Goal: Find specific page/section: Find specific page/section

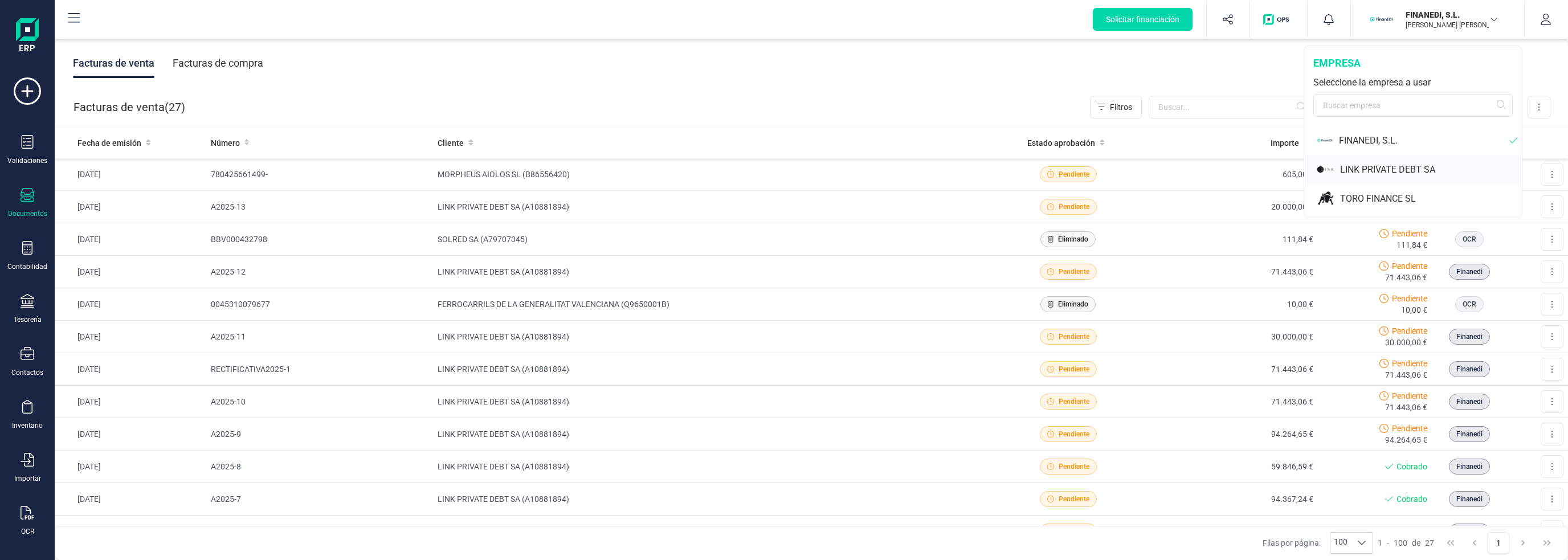
click at [1415, 161] on div "LINK PRIVATE DEBT SA" at bounding box center [1414, 169] width 217 height 29
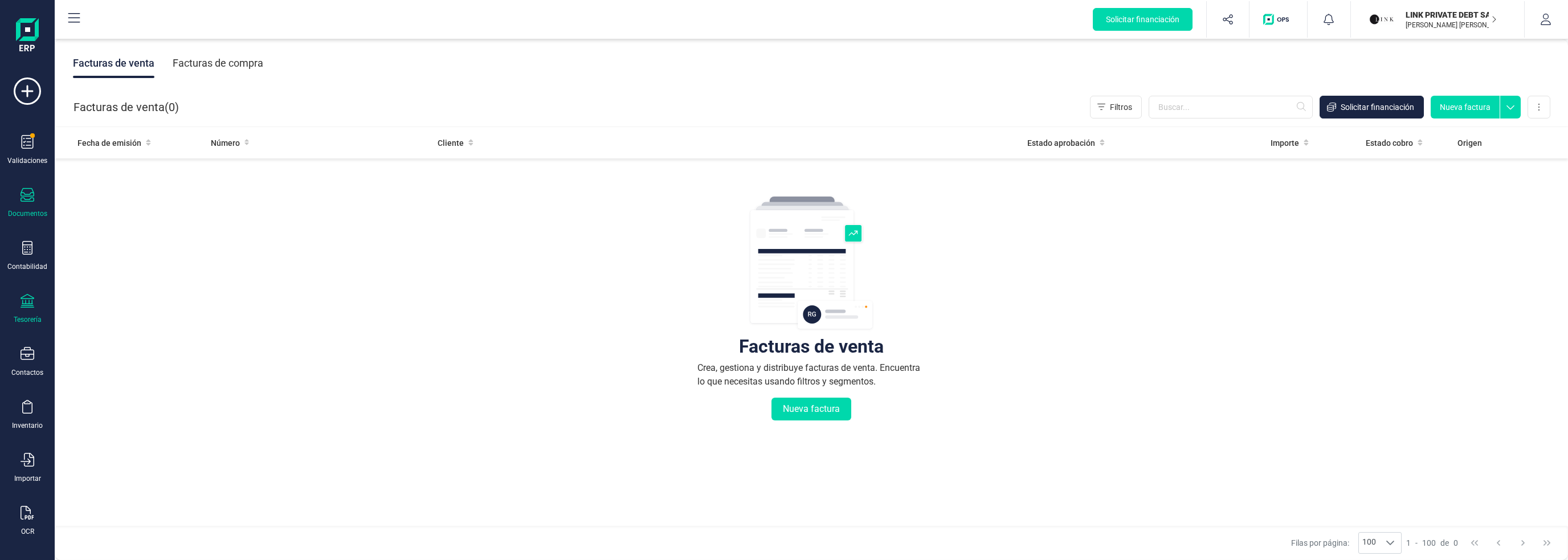
click at [31, 309] on div "Tesorería" at bounding box center [27, 309] width 46 height 31
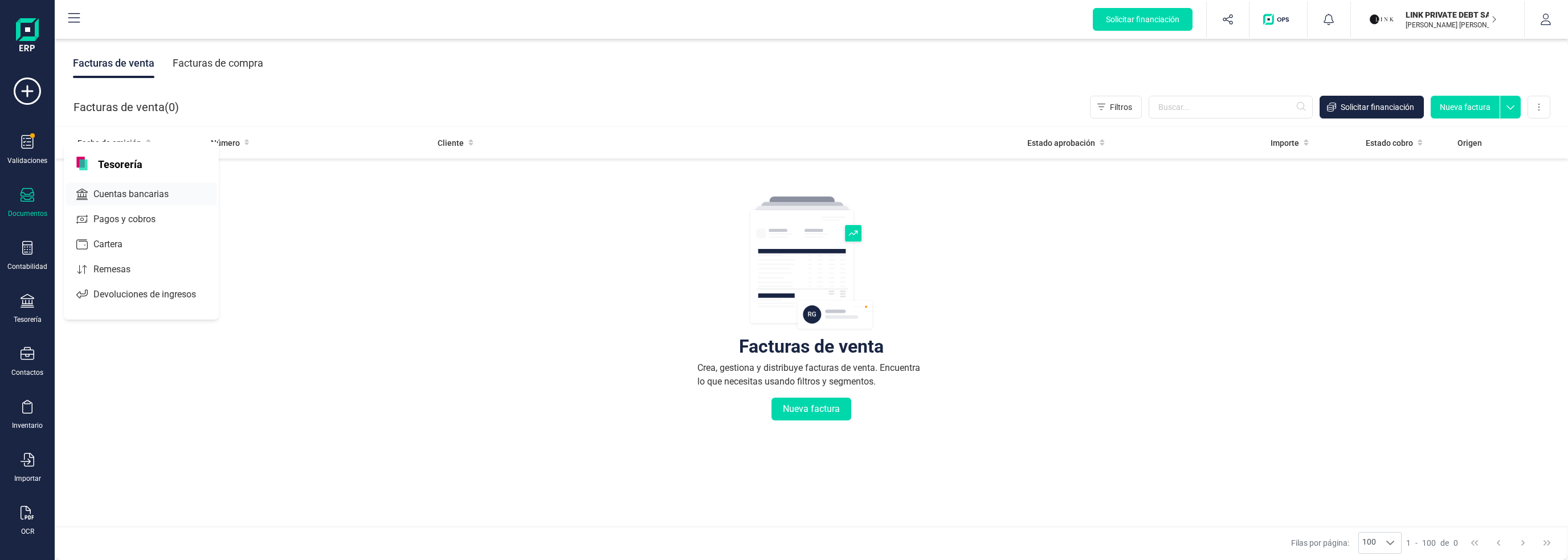
click at [161, 189] on span "Cuentas bancarias" at bounding box center [138, 194] width 100 height 14
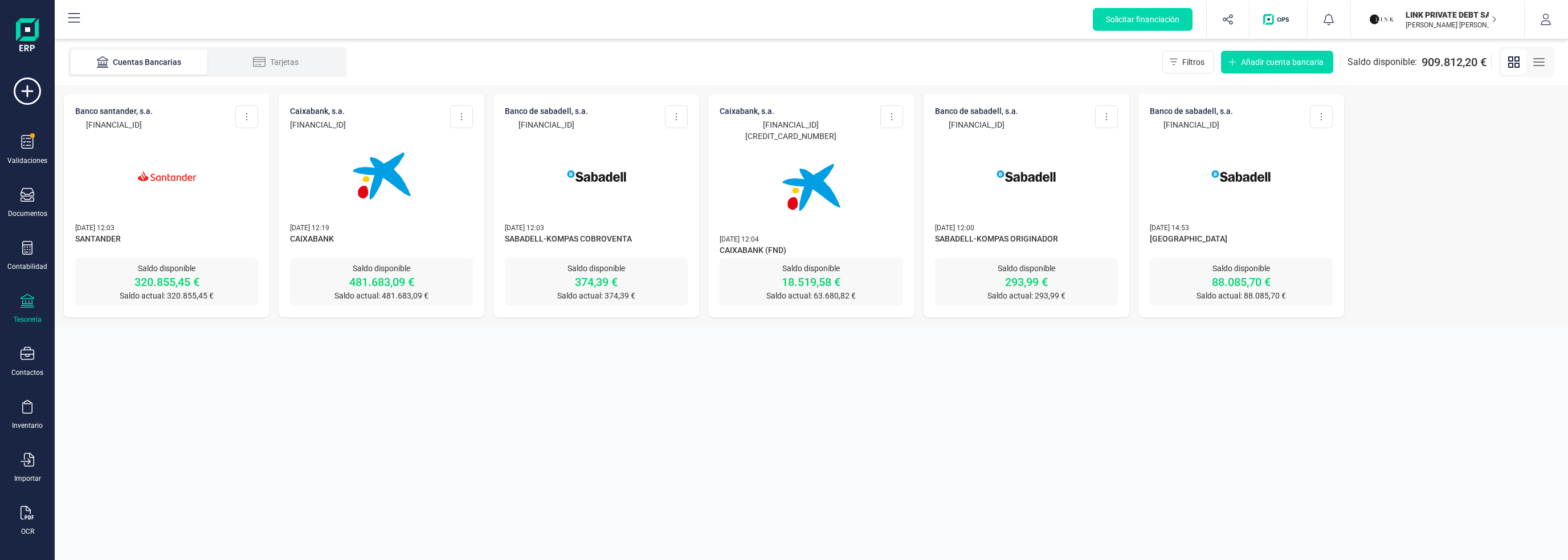
click at [363, 190] on img at bounding box center [382, 176] width 96 height 96
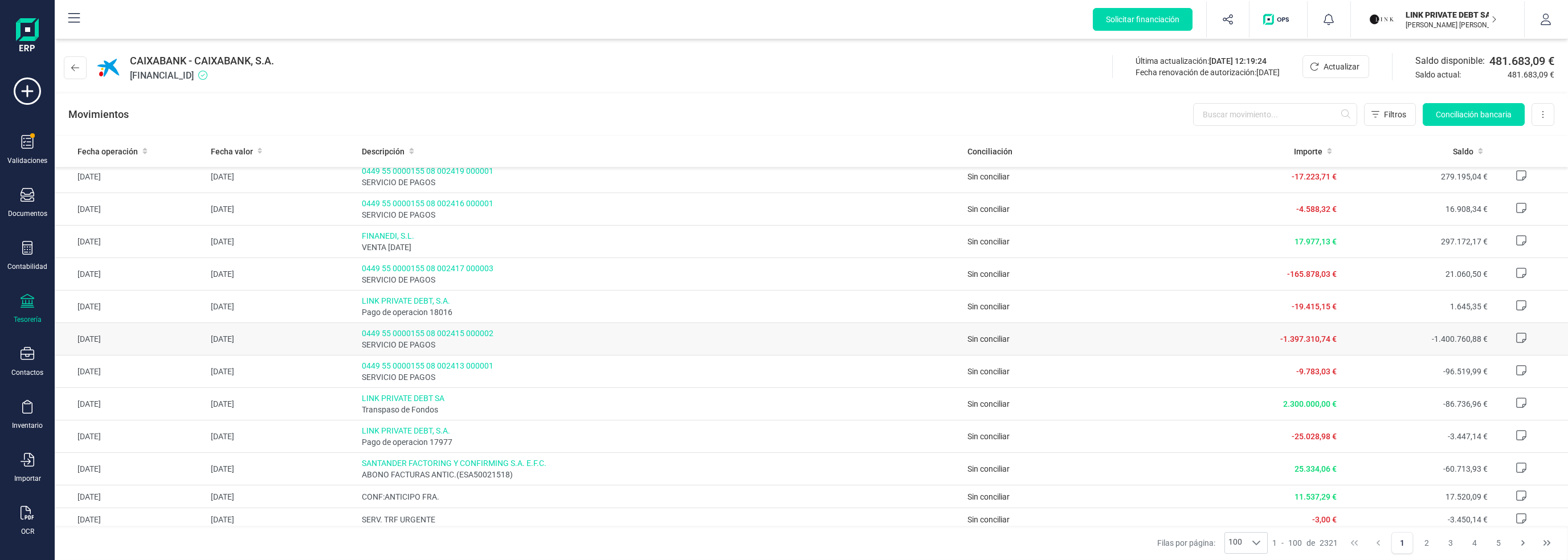
scroll to position [1596, 0]
